Goal: Transaction & Acquisition: Purchase product/service

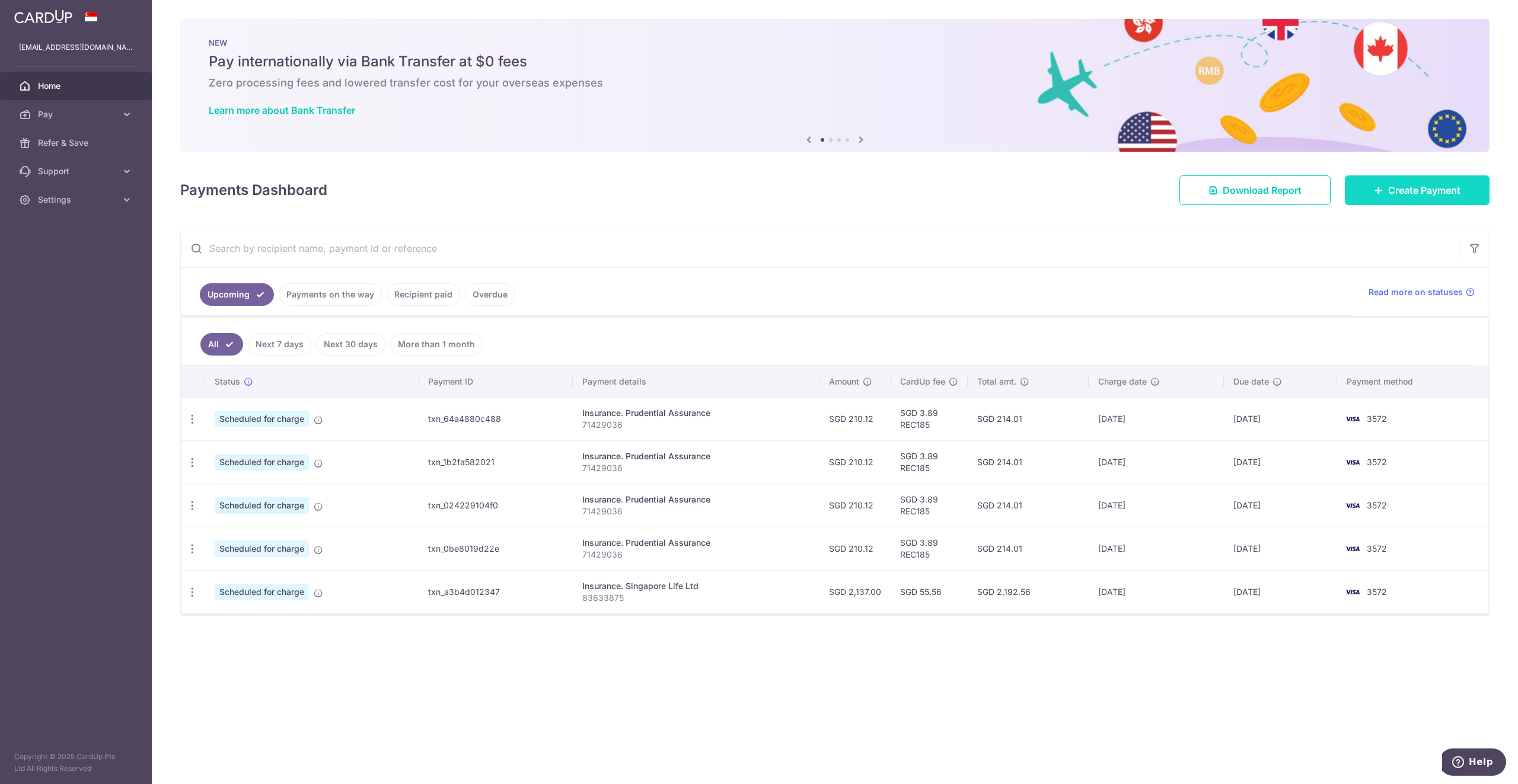
click at [1393, 188] on span "Create Payment" at bounding box center [1424, 190] width 72 height 14
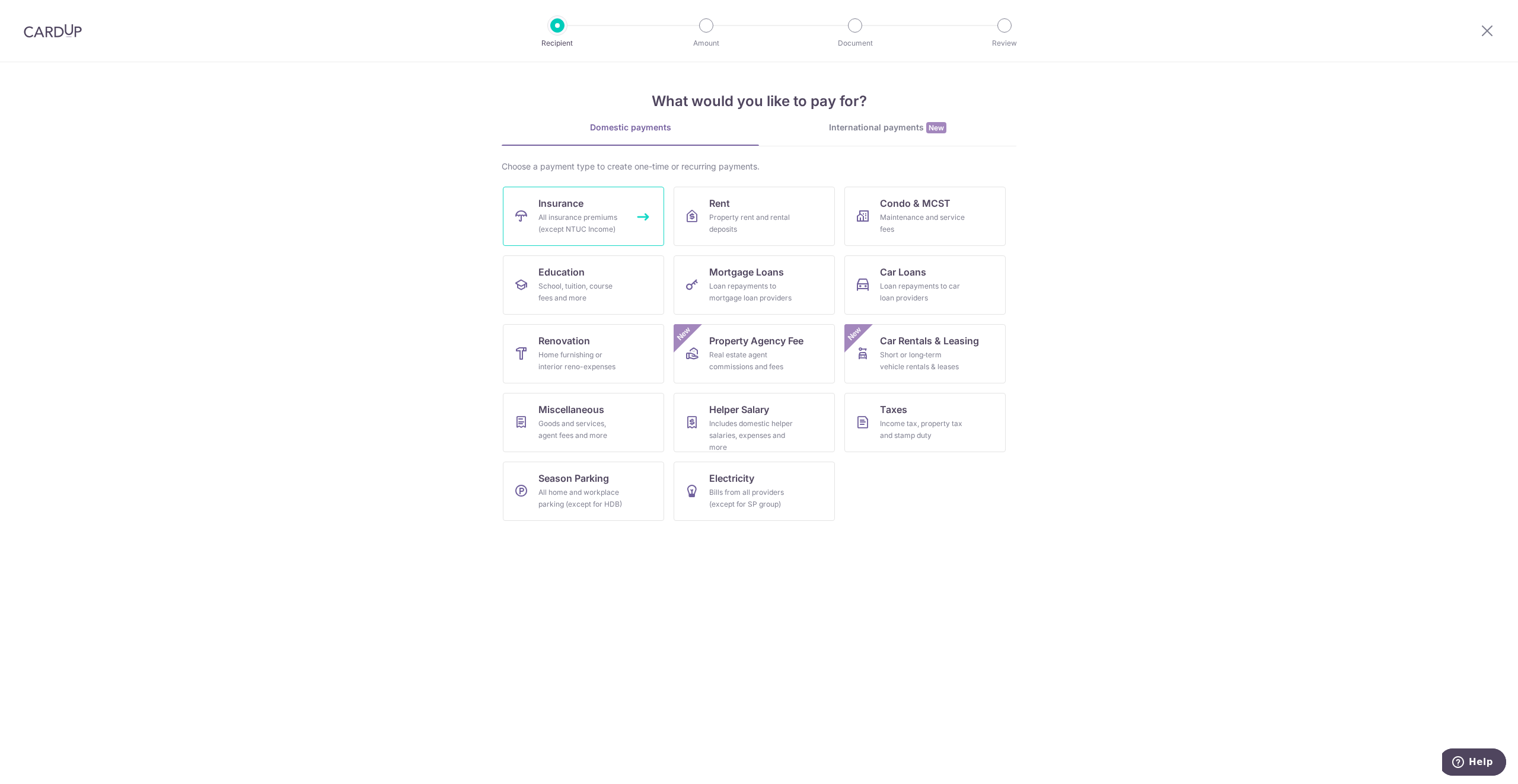
click at [602, 216] on div "All insurance premiums (except NTUC Income)" at bounding box center [581, 224] width 86 height 24
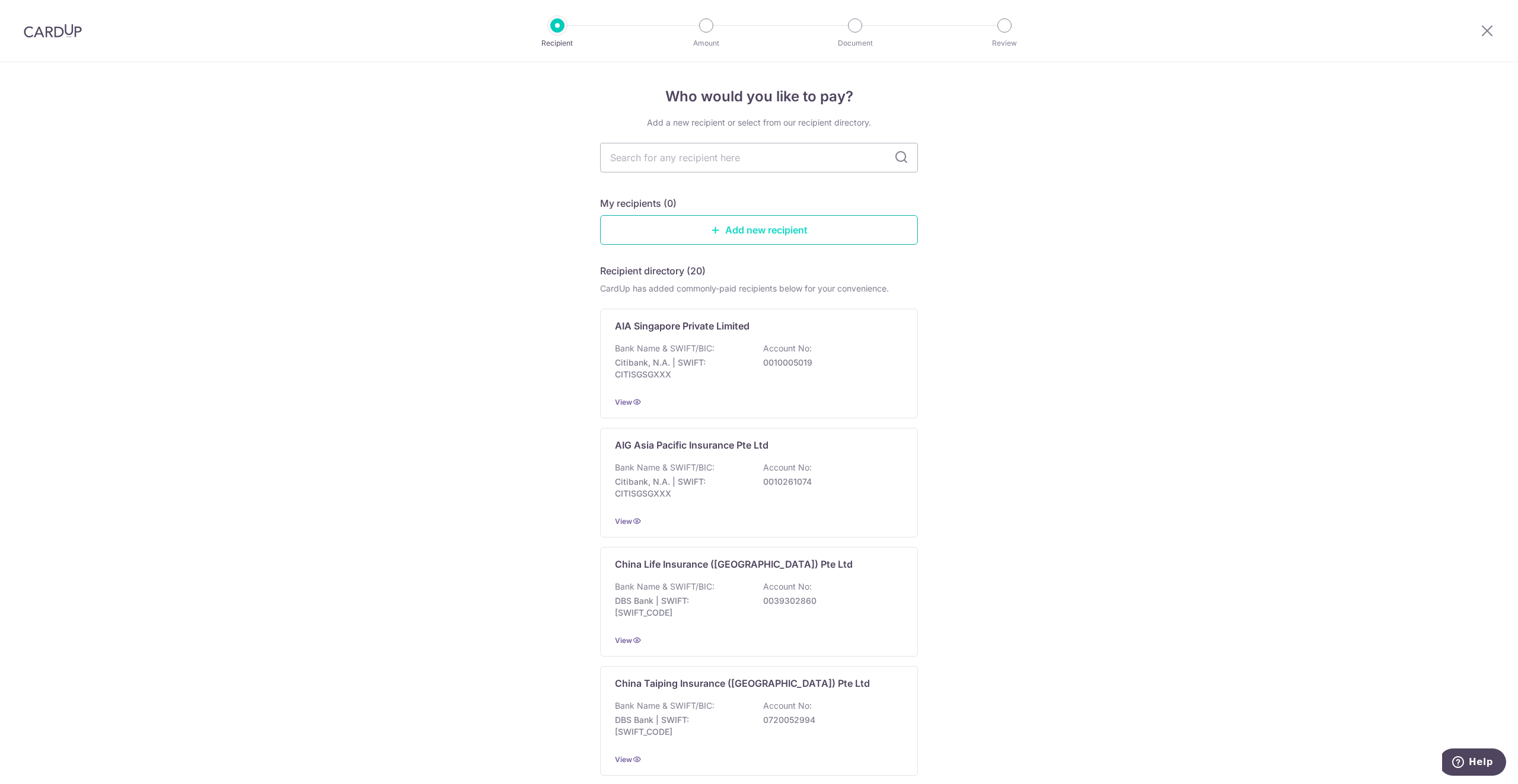
click at [744, 232] on link "Add new recipient" at bounding box center [759, 230] width 318 height 30
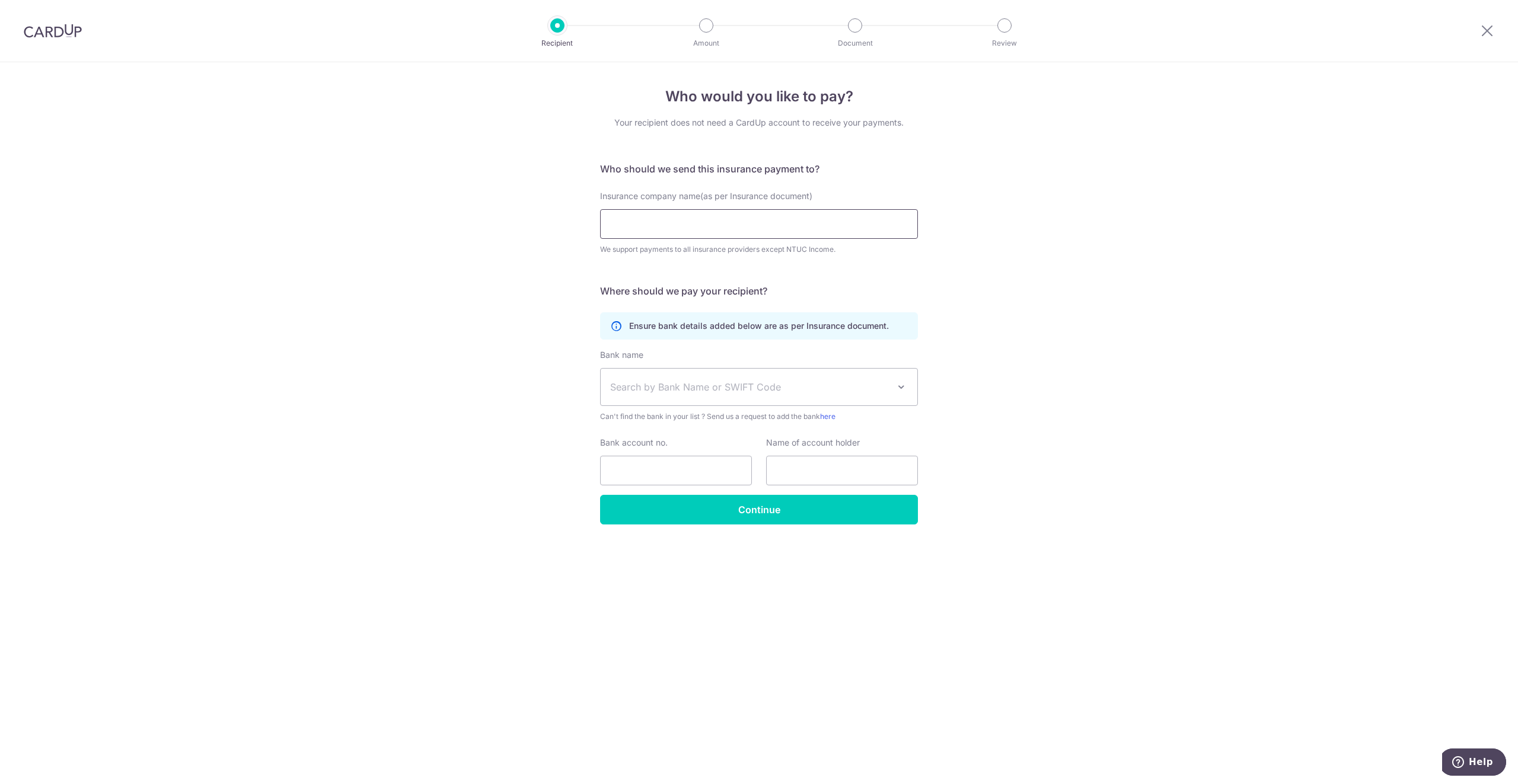
click at [683, 232] on input "Insurance company name(as per Insurance document)" at bounding box center [759, 224] width 318 height 30
click at [506, 254] on div "Who would you like to pay? Your recipient does not need a CardUp account to rec…" at bounding box center [759, 423] width 1518 height 722
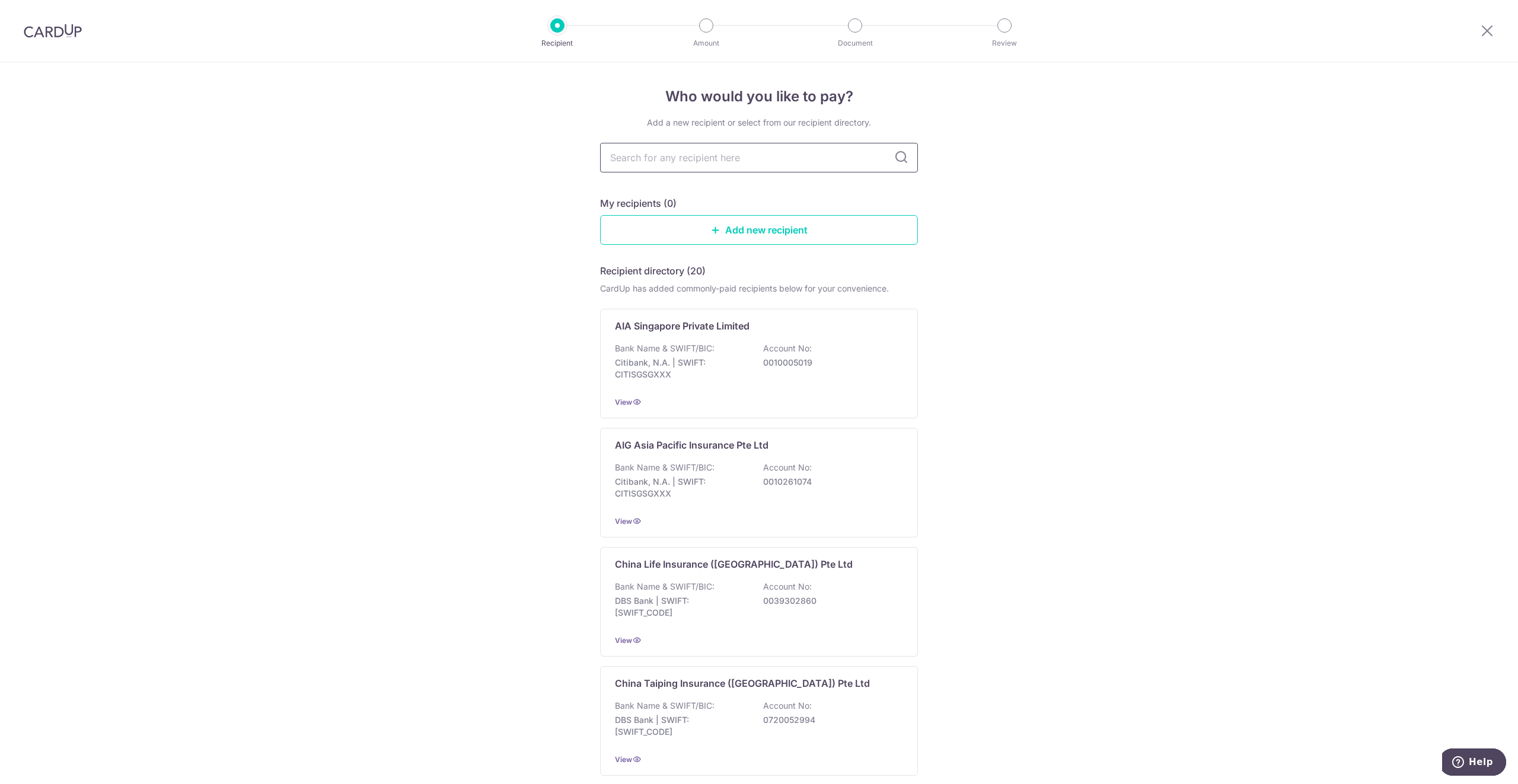
click at [675, 159] on input "text" at bounding box center [759, 157] width 318 height 30
click at [702, 159] on input "text" at bounding box center [759, 157] width 318 height 30
type input "singlife"
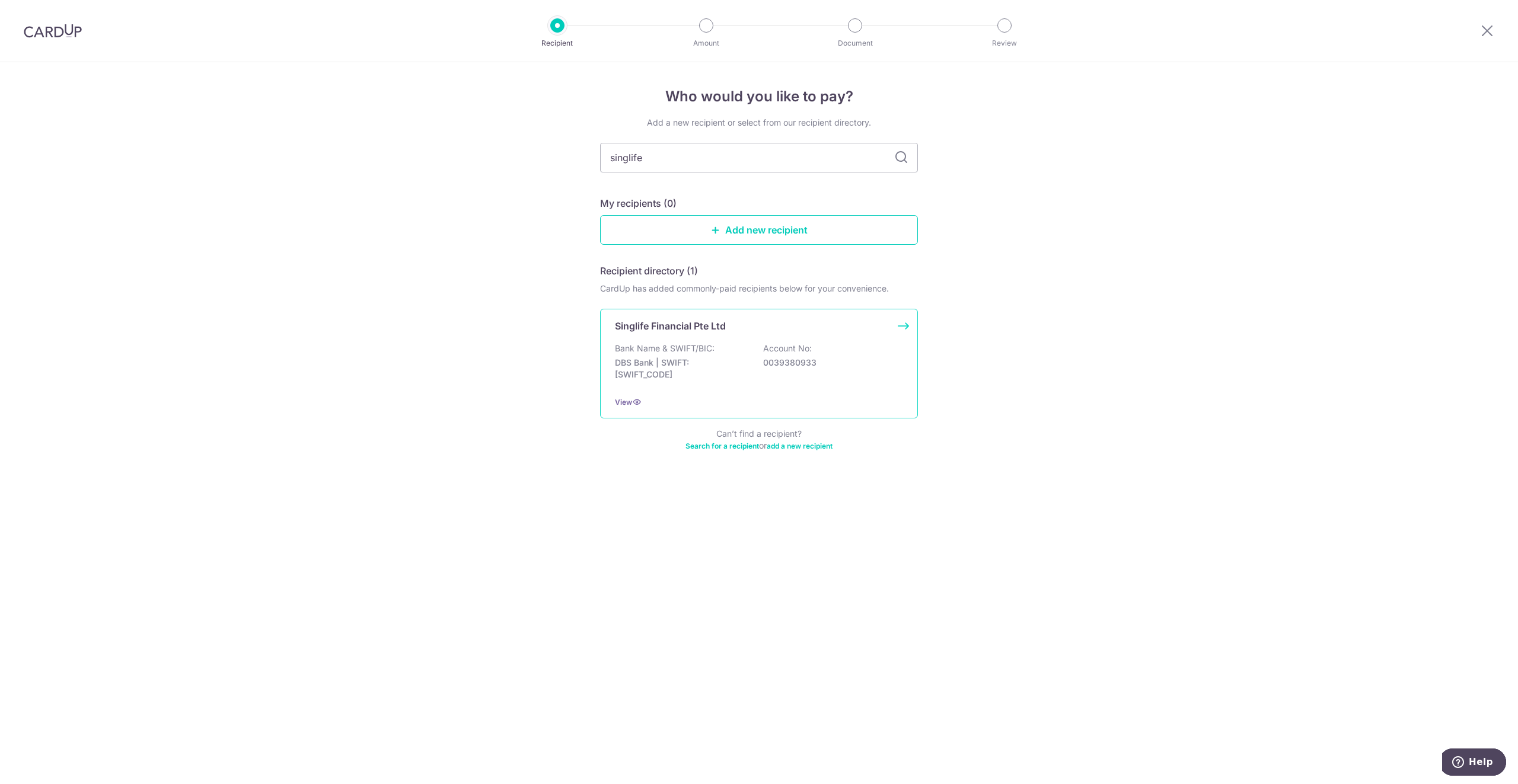
click at [724, 350] on div "Bank Name & SWIFT/BIC: DBS Bank | SWIFT: DBSSSGSGXXX Account No: 0039380933" at bounding box center [759, 364] width 288 height 44
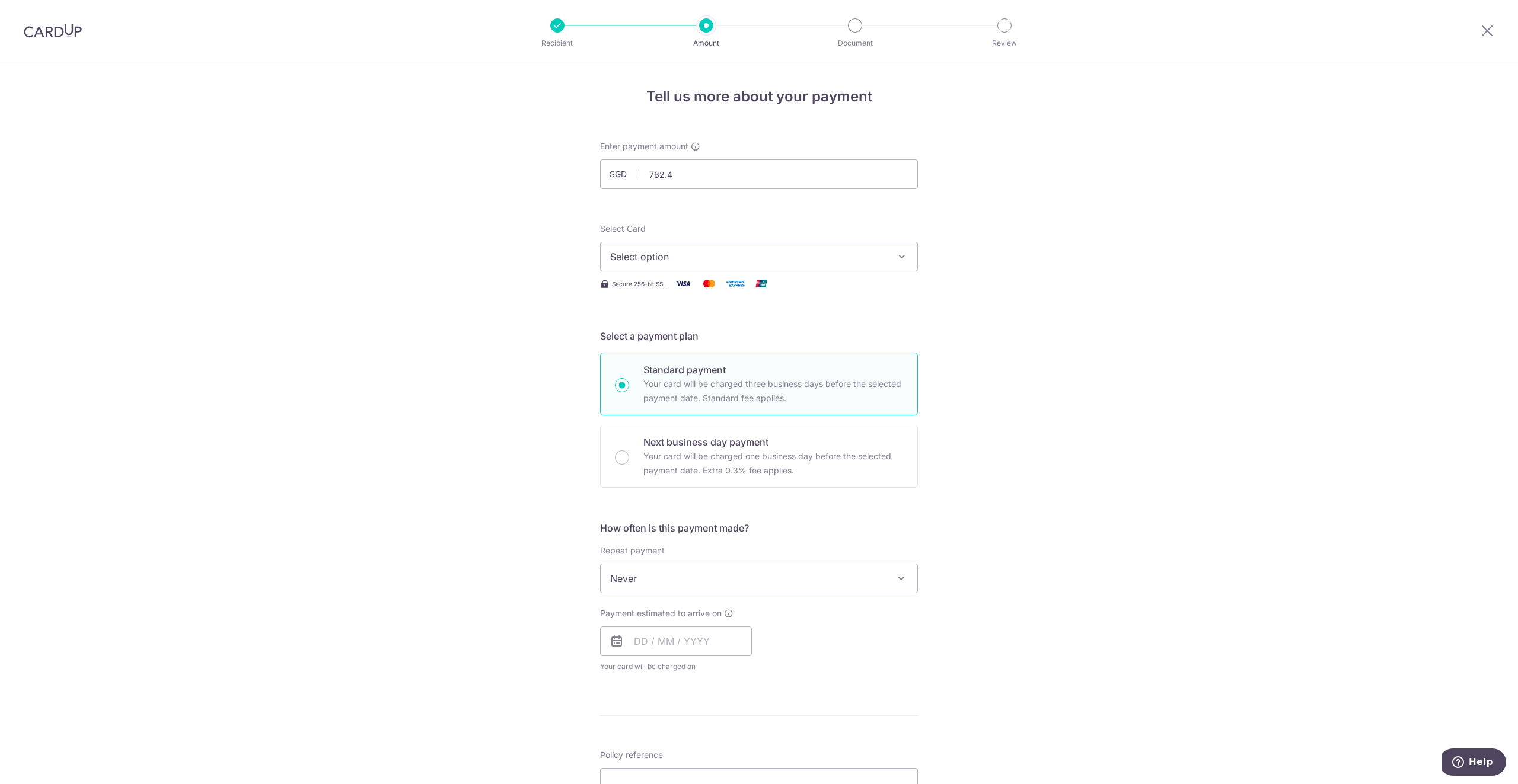
type input "762.40"
click at [564, 238] on div "Tell us more about your payment Enter payment amount SGD 762.40 762.40 Select C…" at bounding box center [759, 598] width 1518 height 1072
click at [637, 253] on span "Select option" at bounding box center [748, 256] width 276 height 14
click at [647, 342] on span "**** 3572" at bounding box center [661, 341] width 45 height 14
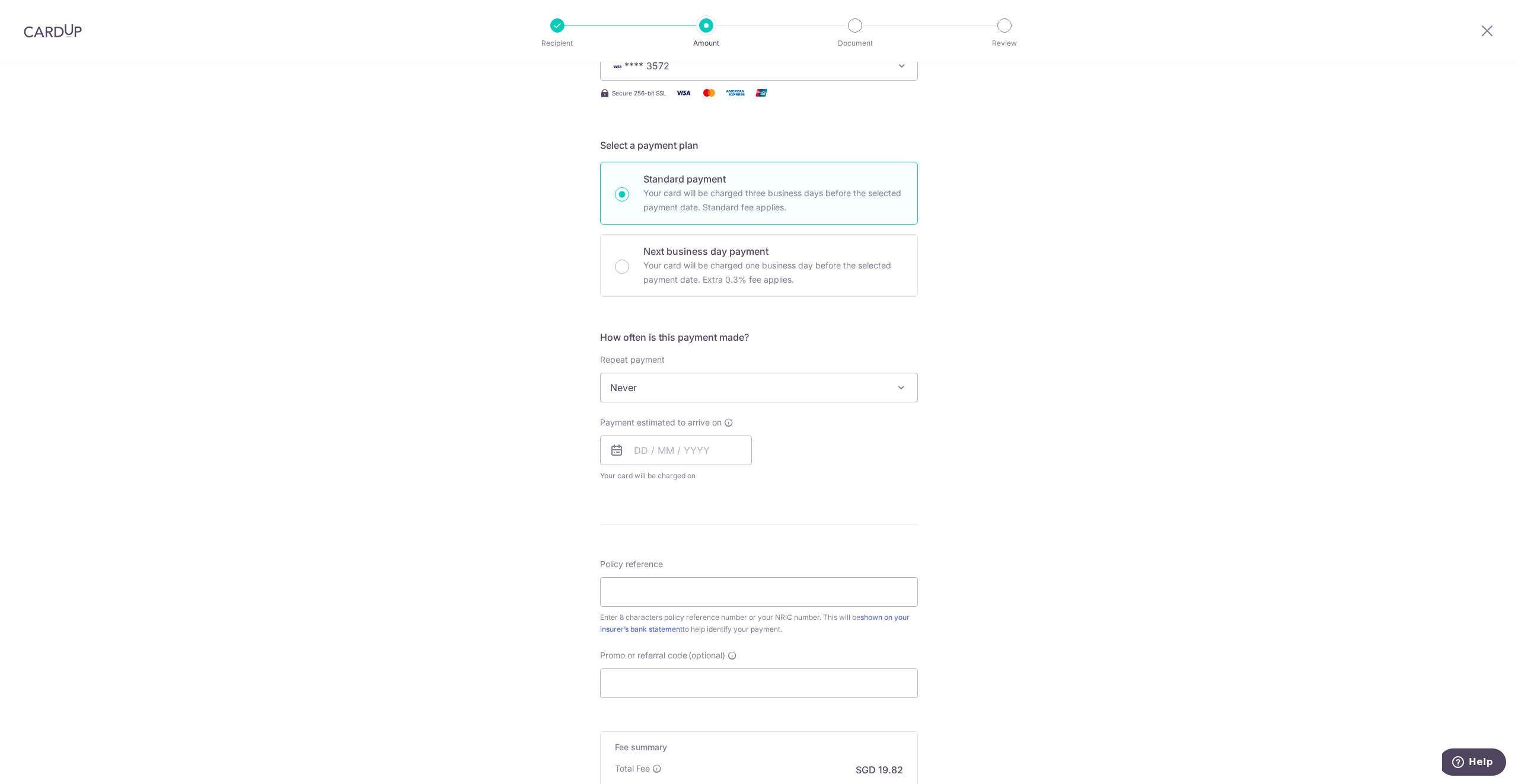
scroll to position [197, 0]
click at [666, 385] on span "Never" at bounding box center [759, 381] width 317 height 29
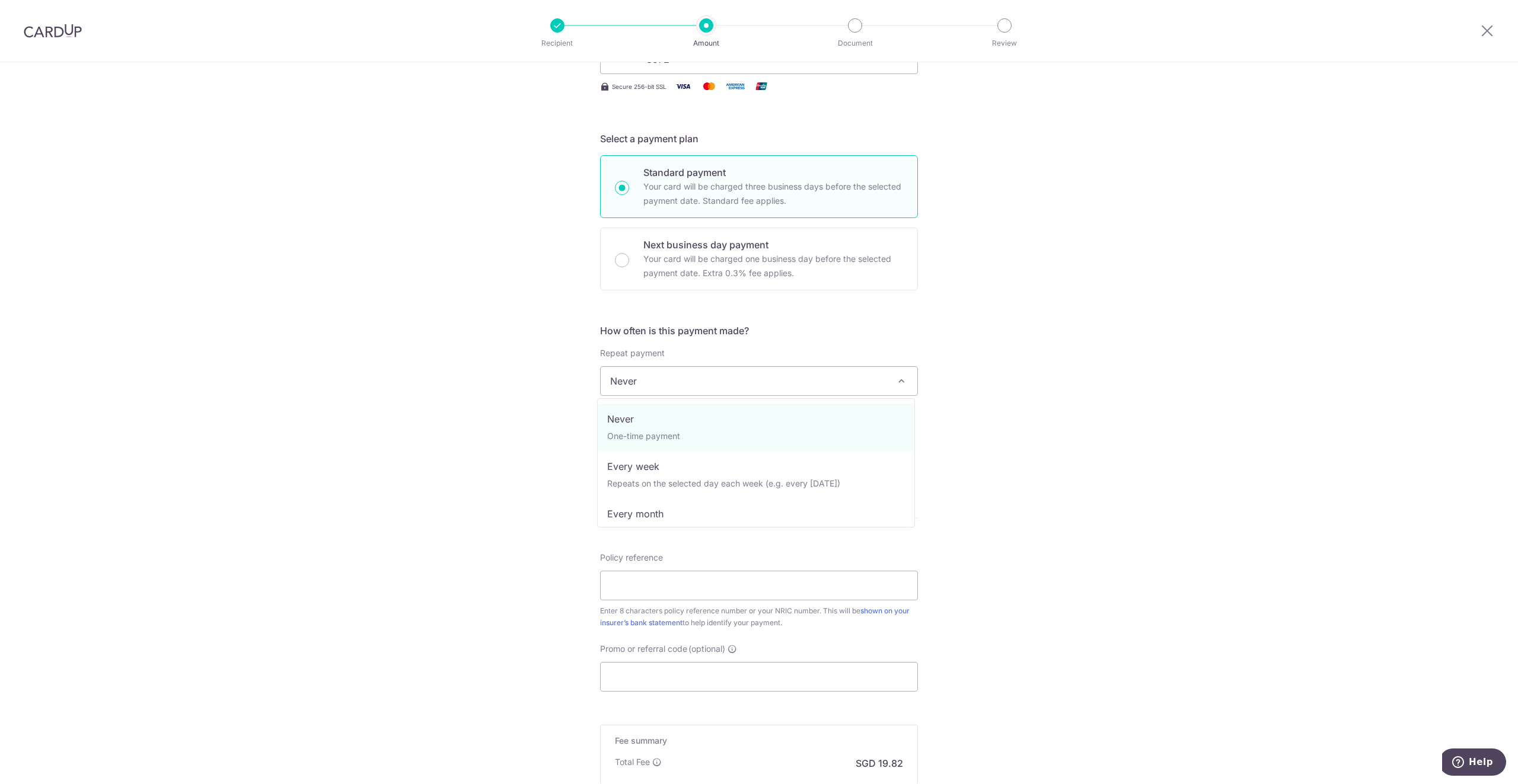
click at [680, 378] on span "Never" at bounding box center [759, 381] width 317 height 29
click at [694, 443] on input "text" at bounding box center [676, 444] width 152 height 30
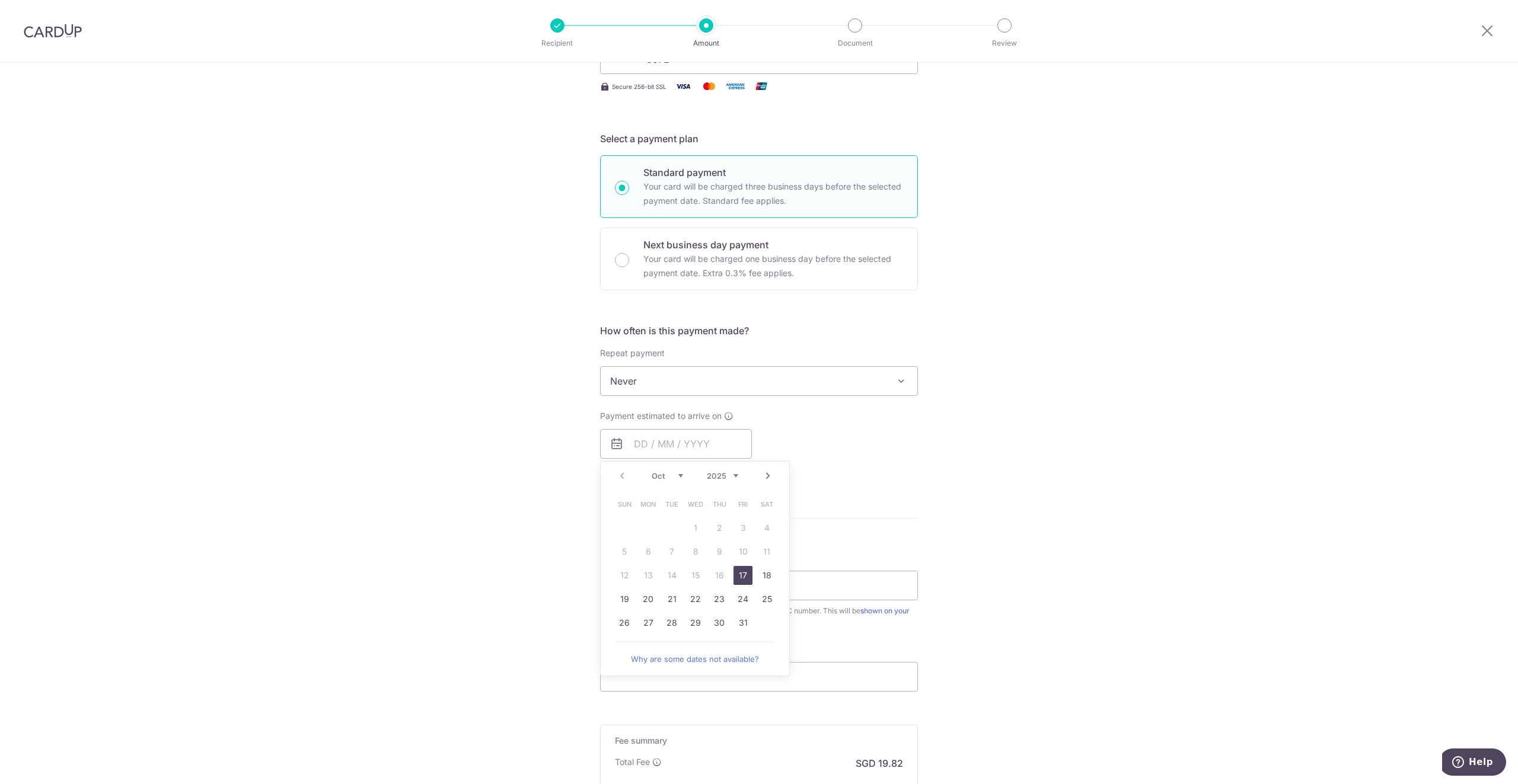
click at [742, 577] on link "17" at bounding box center [743, 576] width 19 height 19
type input "[DATE]"
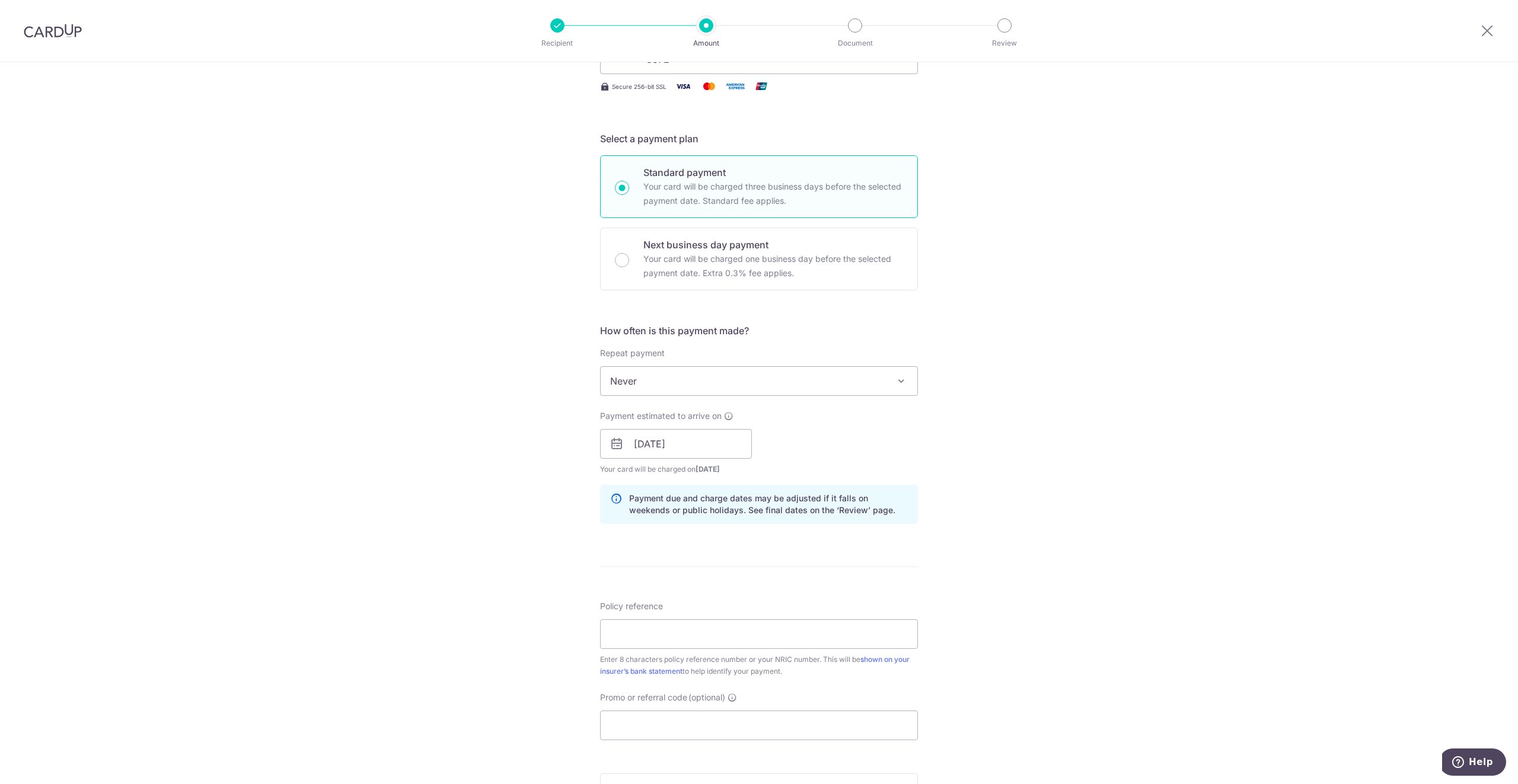
click at [567, 569] on div "Tell us more about your payment Enter payment amount SGD 762.40 762.40 Select C…" at bounding box center [759, 425] width 1518 height 1121
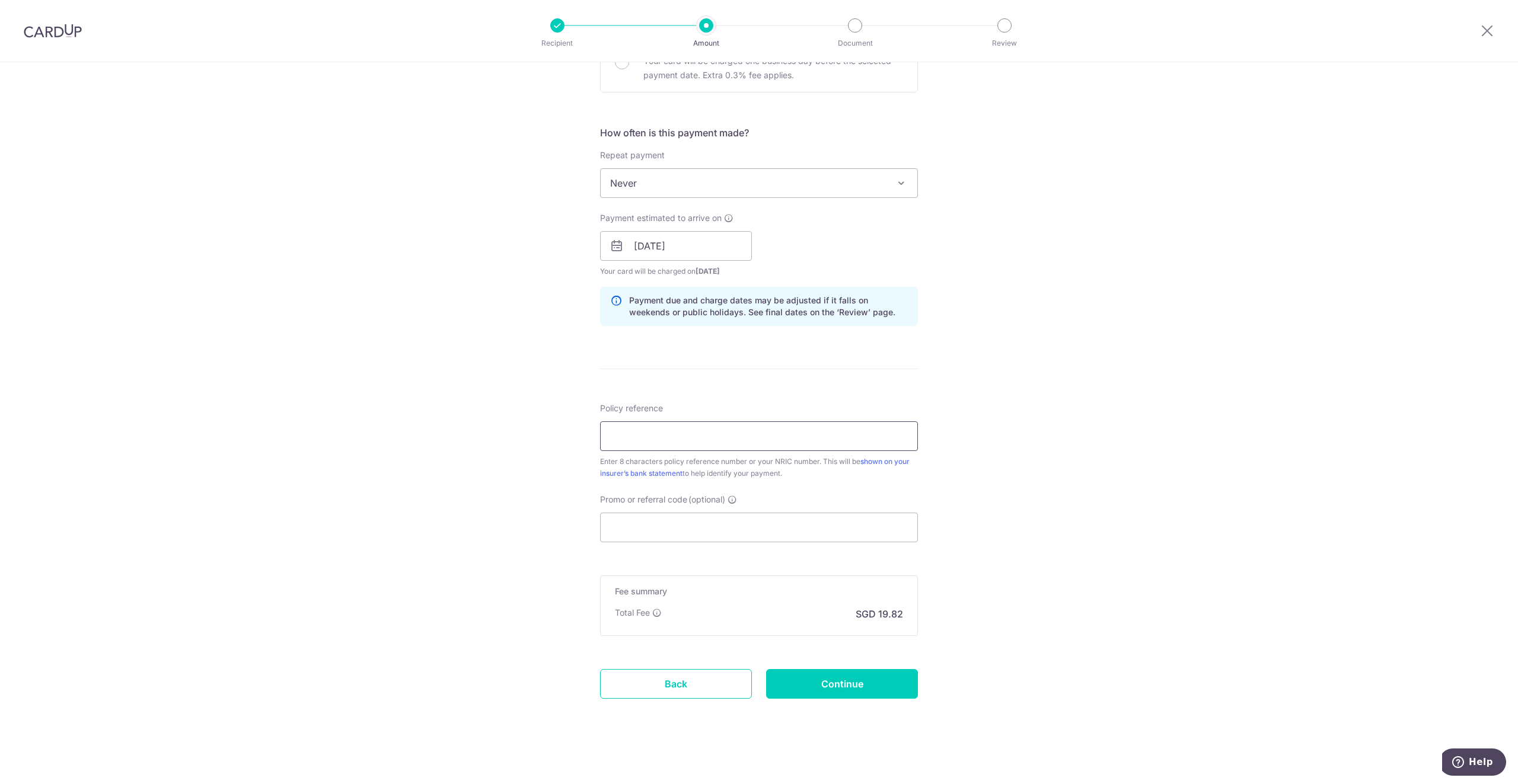
click at [658, 440] on input "Policy reference" at bounding box center [759, 436] width 318 height 30
type input "83869859"
click at [671, 534] on input "Promo or referral code (optional)" at bounding box center [759, 527] width 318 height 30
paste input "OFF225"
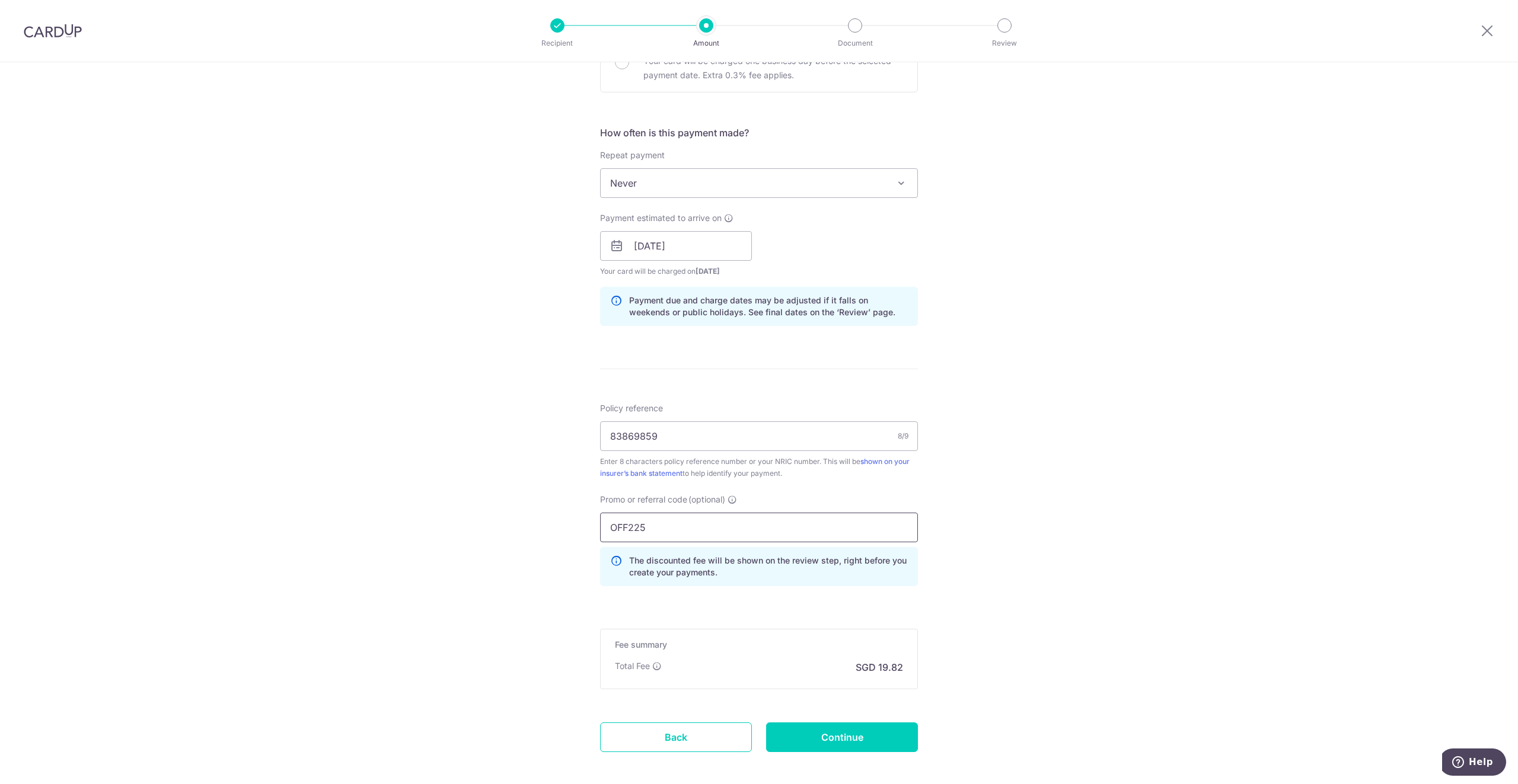
type input "OFF225"
click at [539, 515] on div "Tell us more about your payment Enter payment amount SGD 762.40 762.40 Select C…" at bounding box center [759, 254] width 1518 height 1174
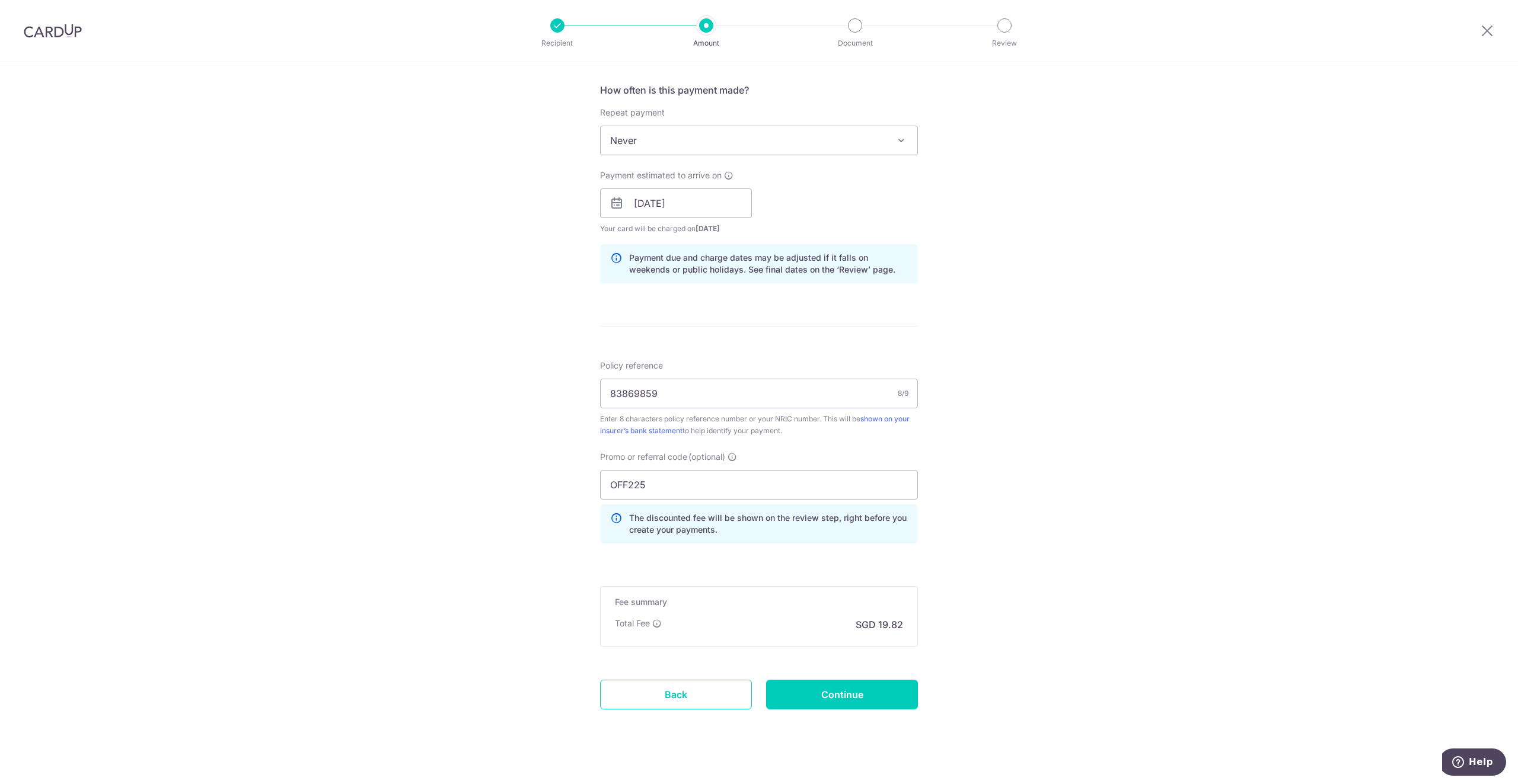
scroll to position [453, 0]
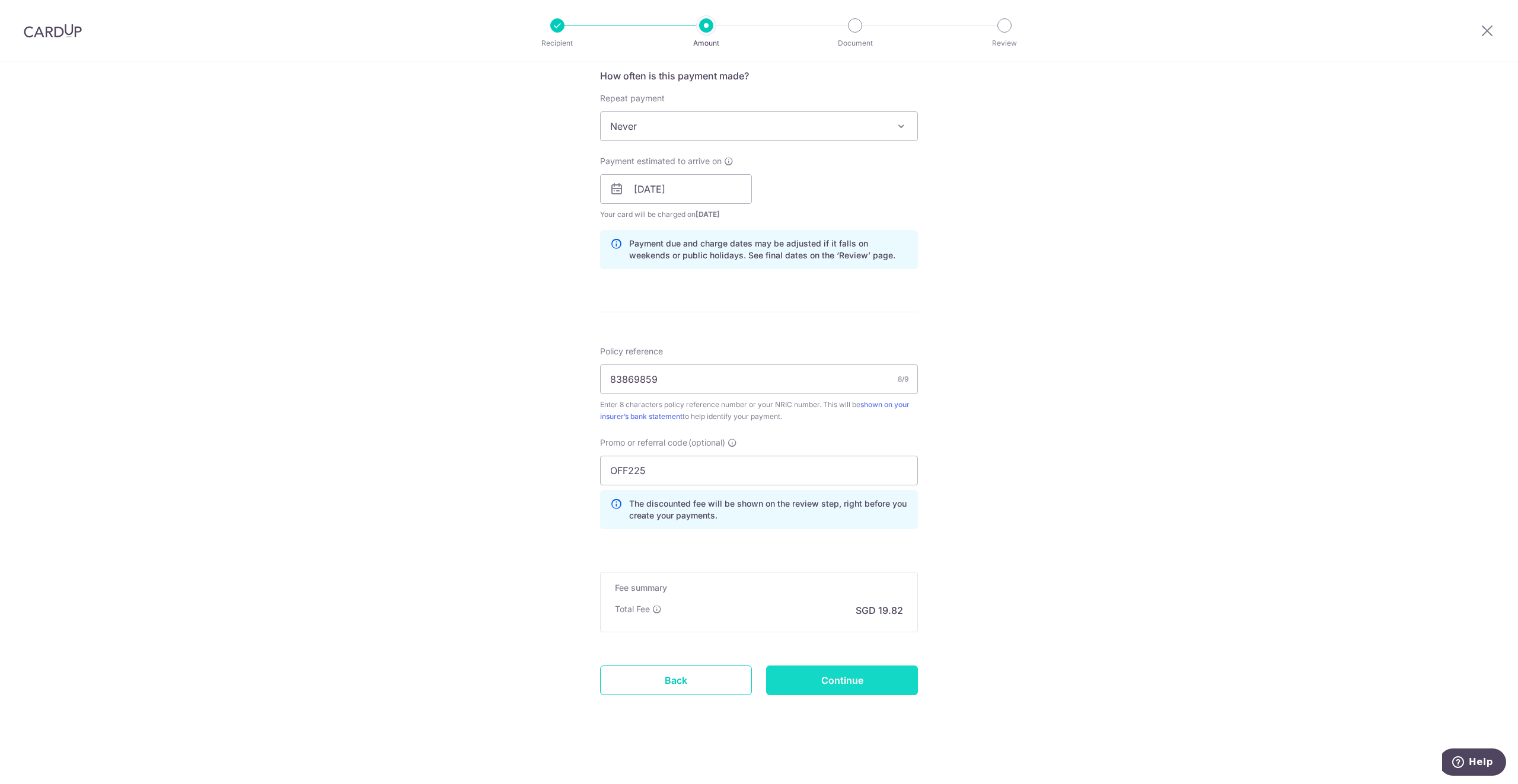
click at [806, 673] on input "Continue" at bounding box center [842, 680] width 152 height 30
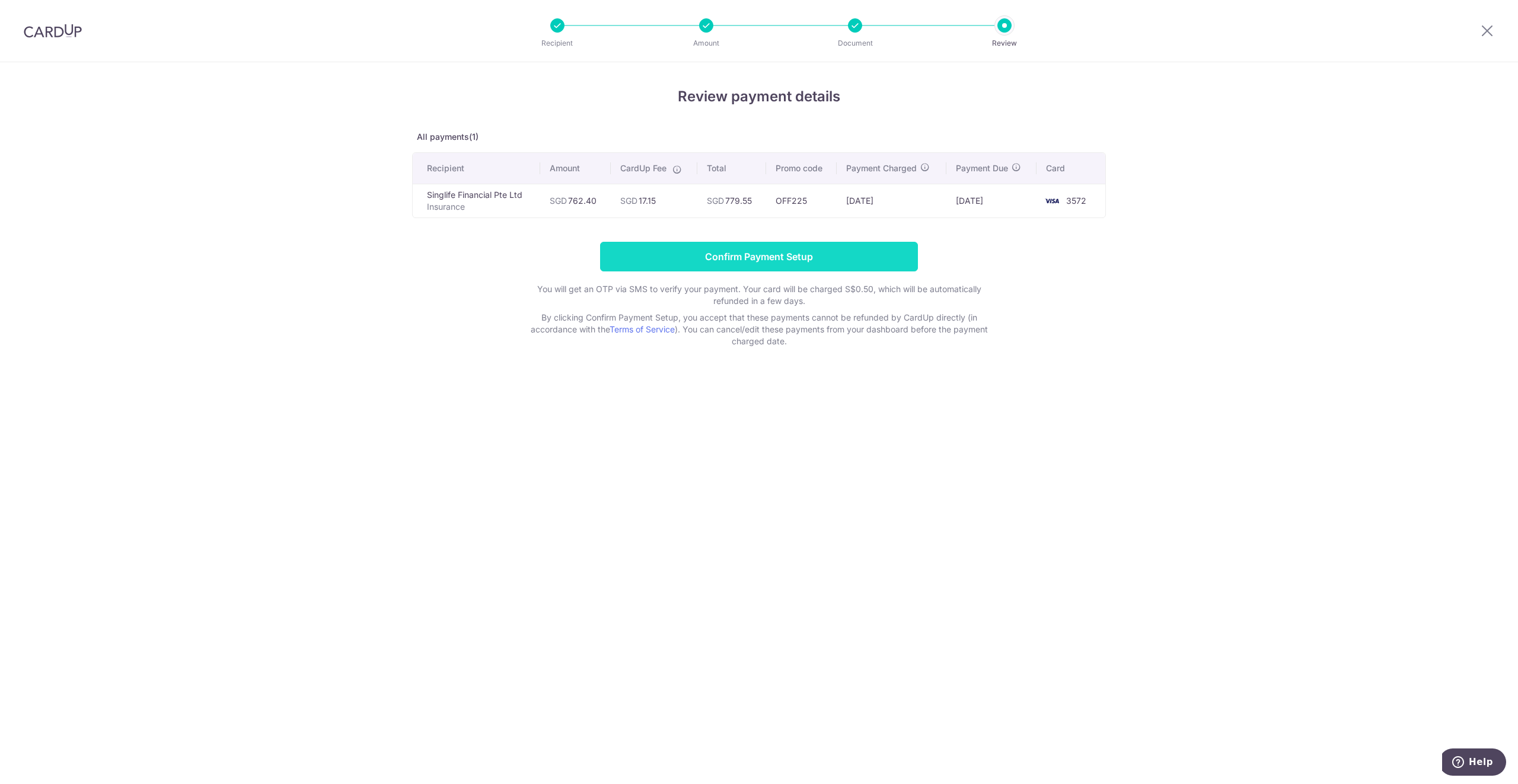
click at [767, 267] on input "Confirm Payment Setup" at bounding box center [759, 257] width 318 height 30
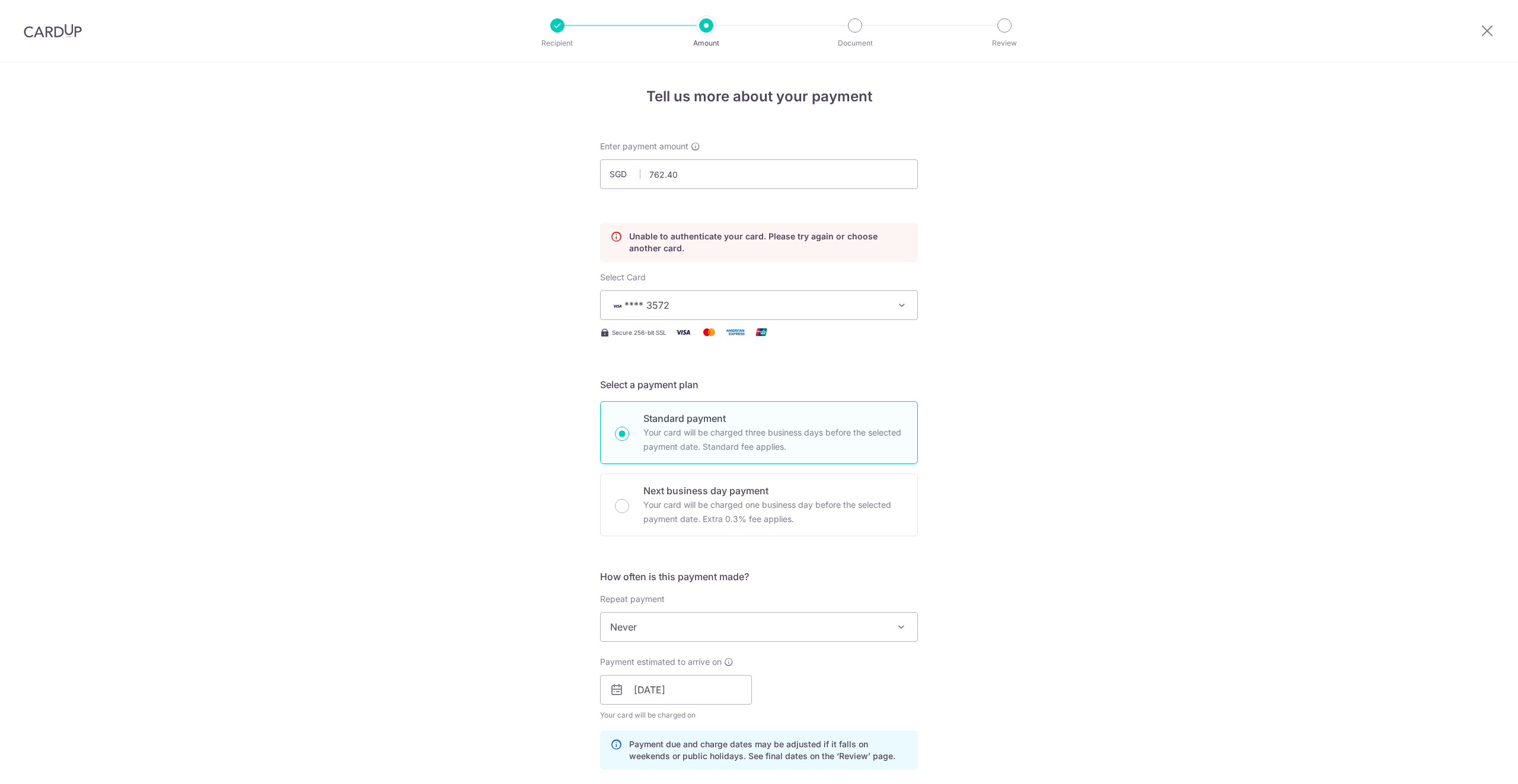
click at [991, 210] on div "Tell us more about your payment Enter payment amount SGD 762.40 762.40 Unable t…" at bounding box center [759, 673] width 1518 height 1223
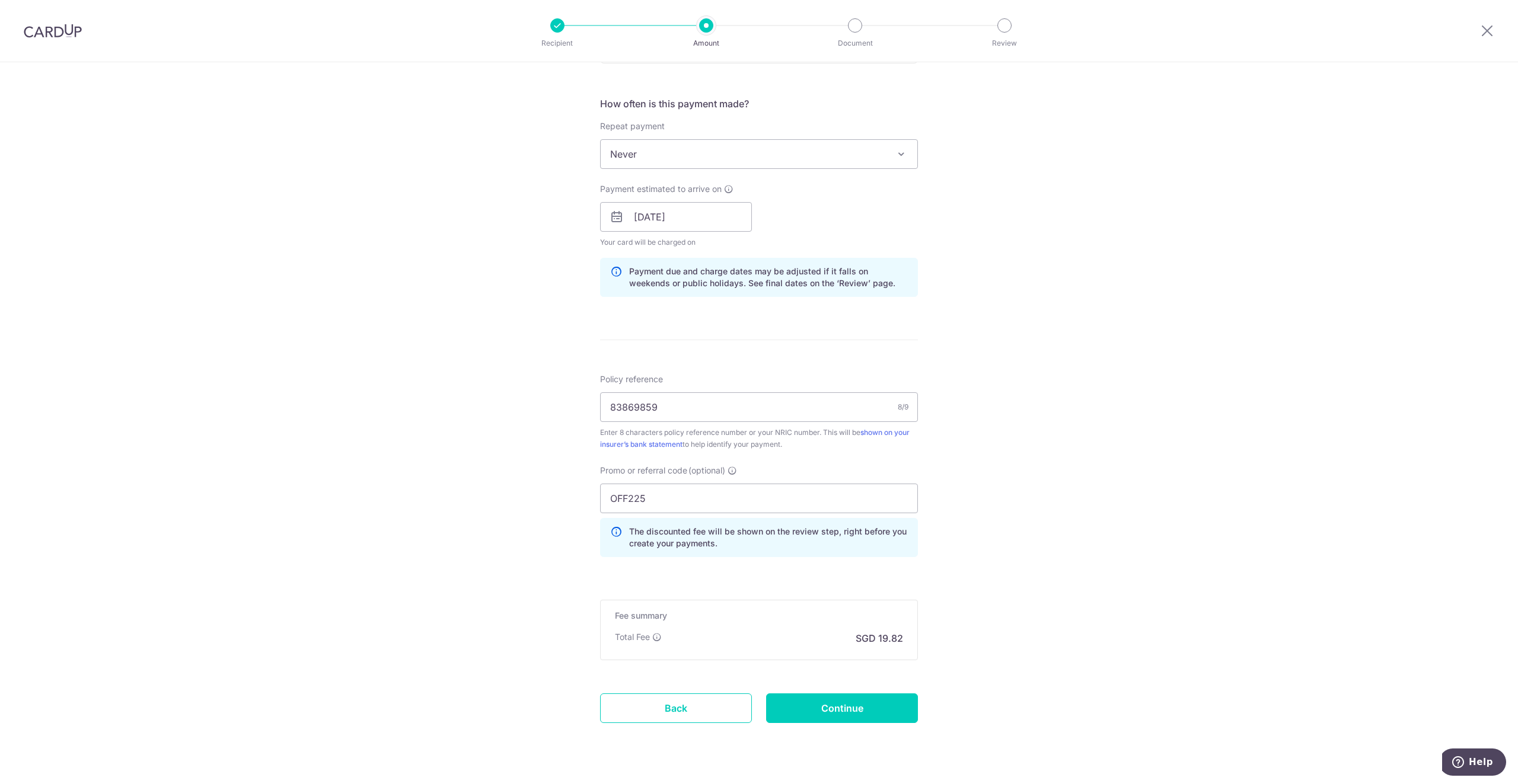
scroll to position [501, 0]
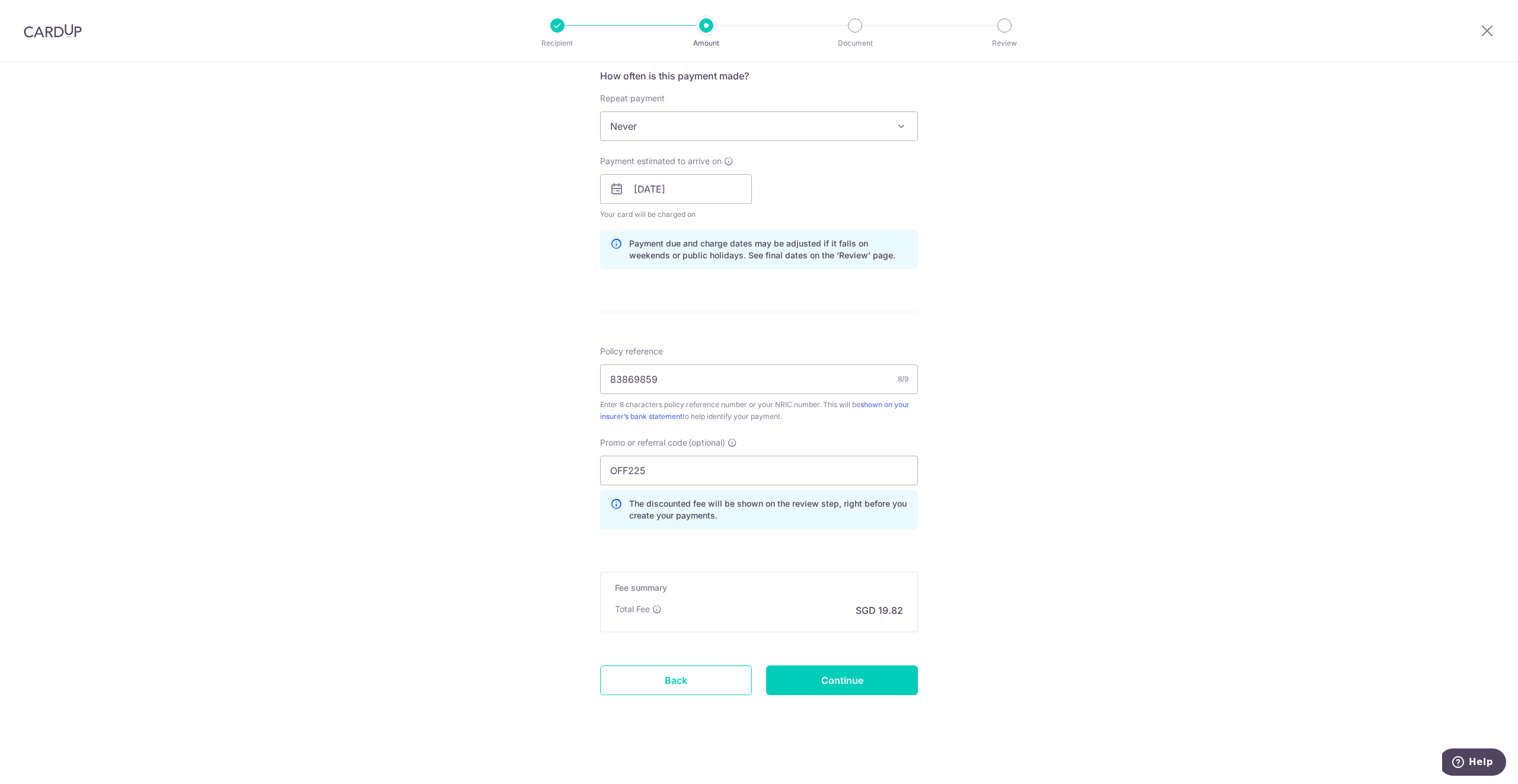
click at [437, 305] on div "Tell us more about your payment Enter payment amount SGD 762.40 762.40 Unable t…" at bounding box center [759, 173] width 1518 height 1223
click at [832, 677] on input "Continue" at bounding box center [842, 680] width 152 height 30
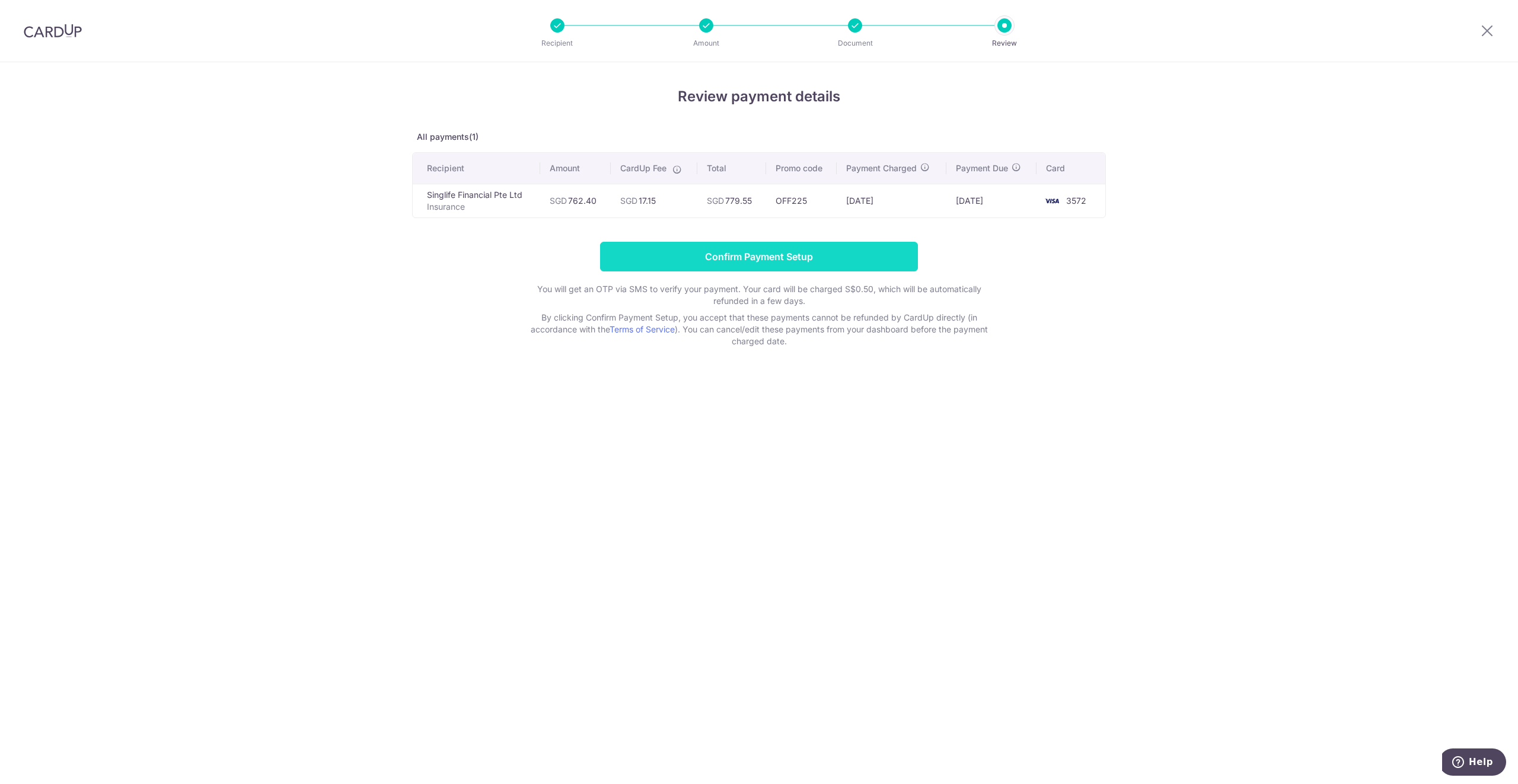
click at [768, 260] on input "Confirm Payment Setup" at bounding box center [759, 257] width 318 height 30
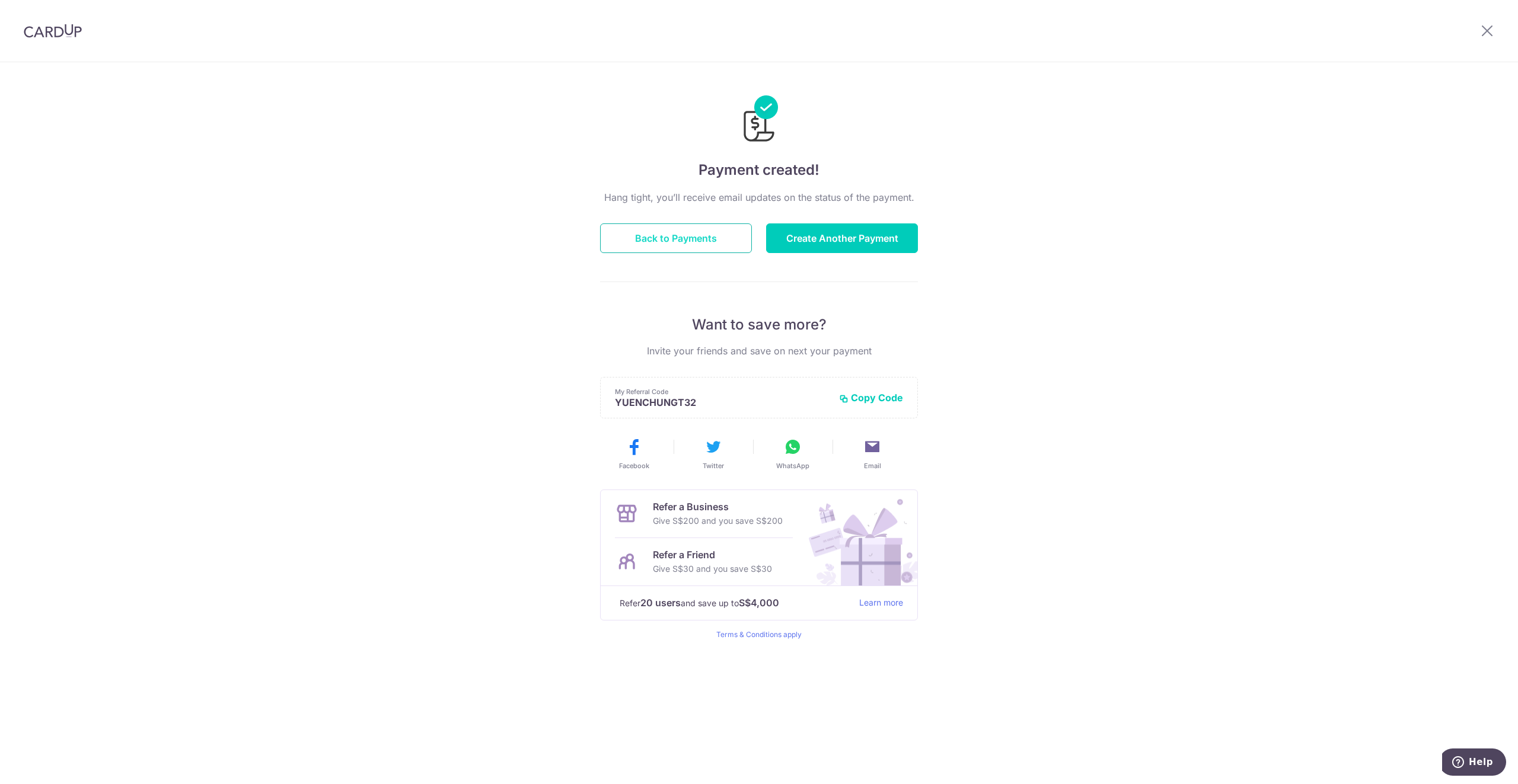
click at [683, 235] on button "Back to Payments" at bounding box center [676, 238] width 152 height 30
